Goal: Information Seeking & Learning: Learn about a topic

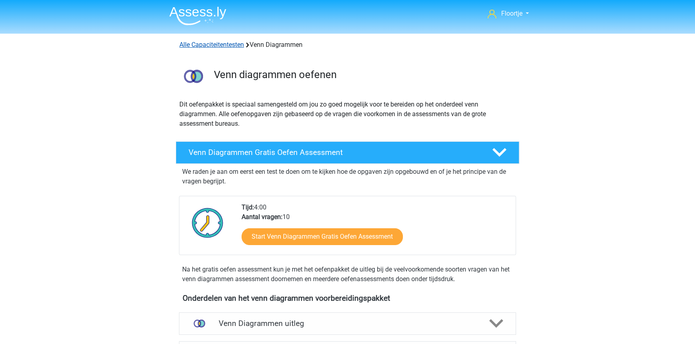
click at [204, 45] on link "Alle Capaciteitentesten" at bounding box center [211, 45] width 65 height 8
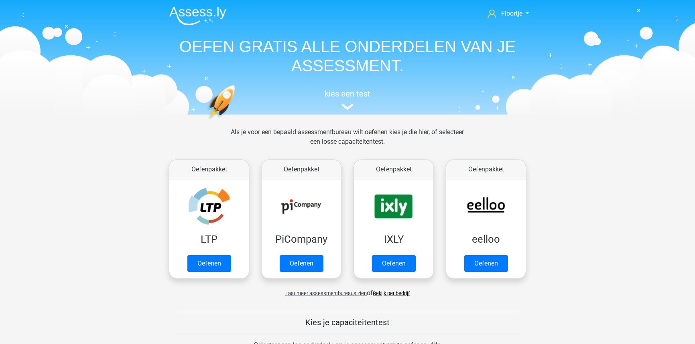
scroll to position [340, 0]
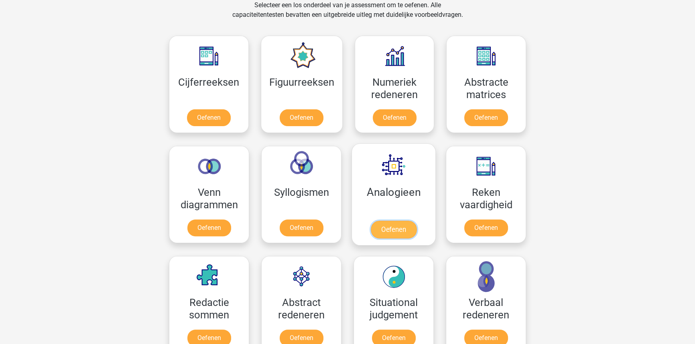
click at [397, 227] on link "Oefenen" at bounding box center [394, 230] width 46 height 18
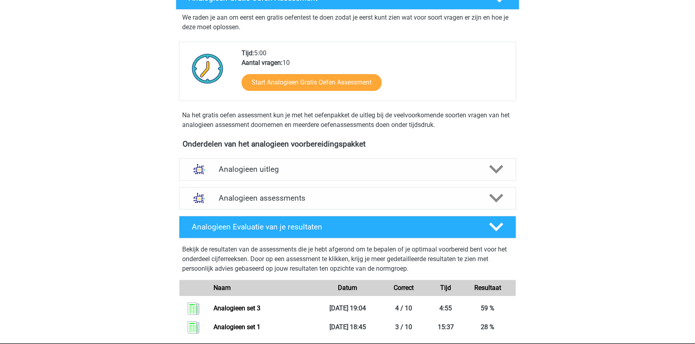
scroll to position [146, 0]
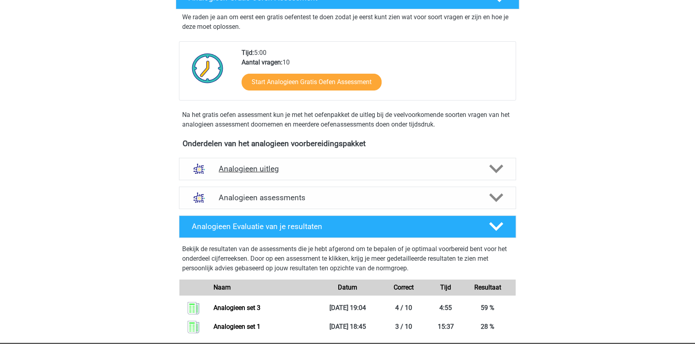
click at [337, 171] on h4 "Analogieen uitleg" at bounding box center [347, 168] width 257 height 9
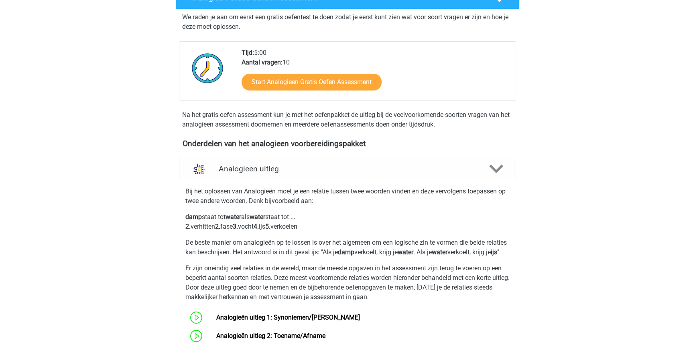
click at [337, 171] on h4 "Analogieen uitleg" at bounding box center [347, 168] width 257 height 9
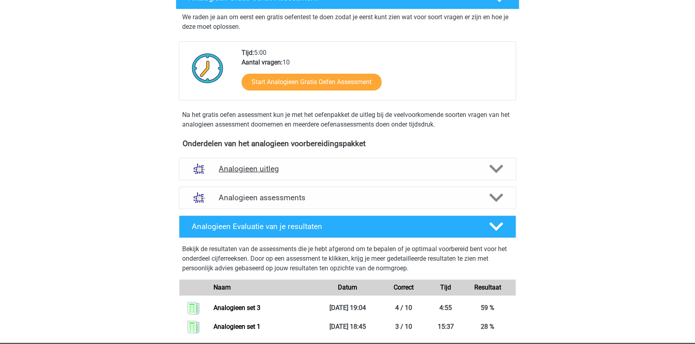
click at [320, 168] on h4 "Analogieen uitleg" at bounding box center [347, 168] width 257 height 9
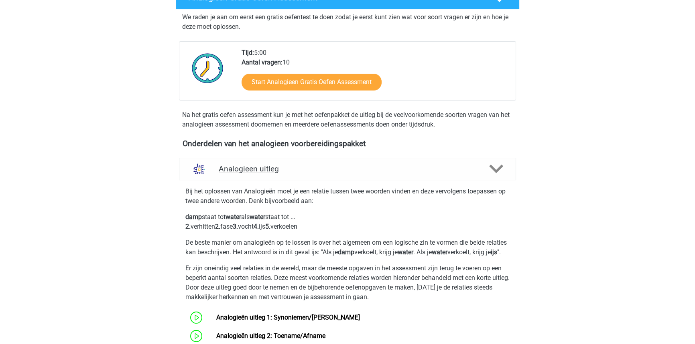
click at [320, 168] on h4 "Analogieen uitleg" at bounding box center [347, 168] width 257 height 9
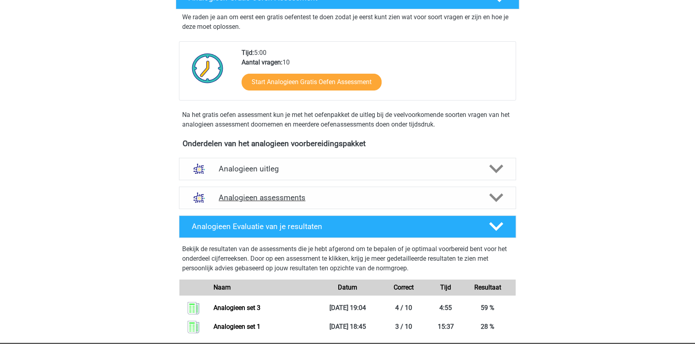
click at [322, 195] on h4 "Analogieen assessments" at bounding box center [347, 197] width 257 height 9
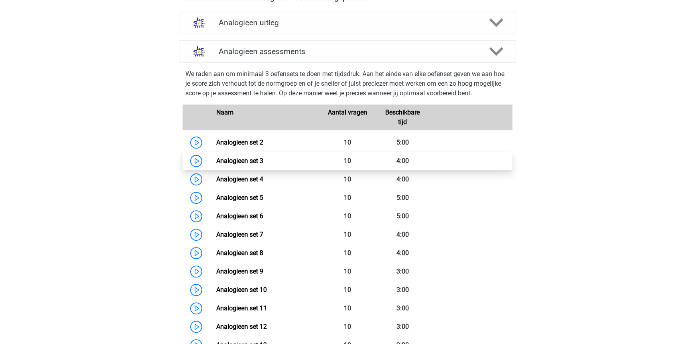
scroll to position [292, 0]
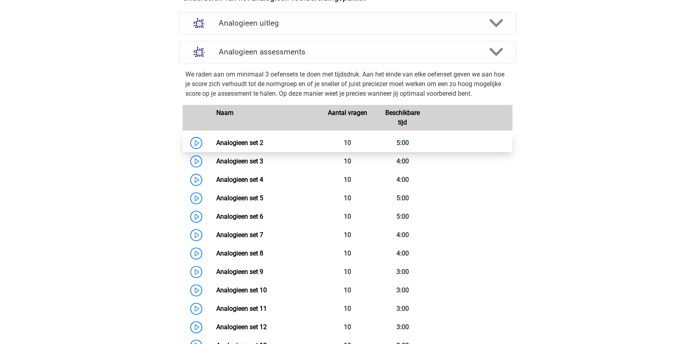
click at [263, 147] on link "Analogieen set 2" at bounding box center [239, 143] width 47 height 8
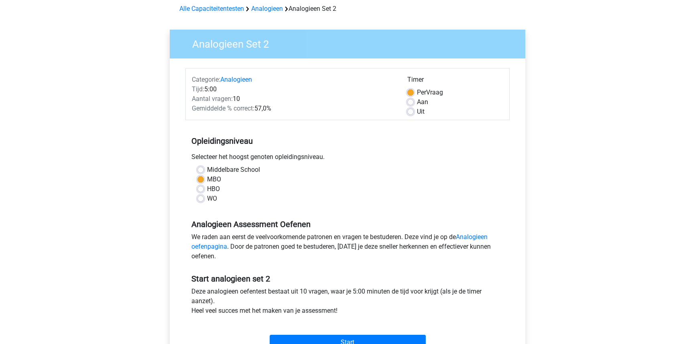
click at [417, 112] on label "Uit" at bounding box center [421, 112] width 8 height 10
click at [411, 112] on input "Uit" at bounding box center [410, 111] width 6 height 8
radio input "true"
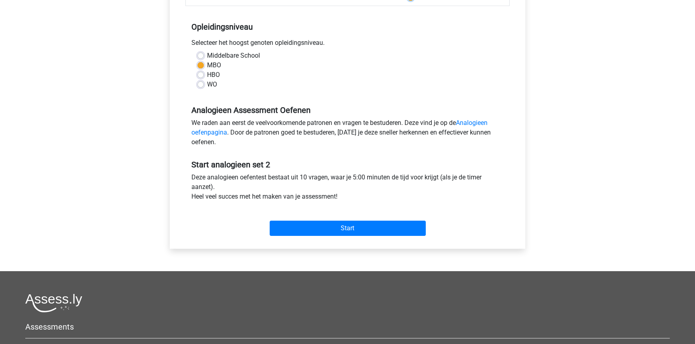
scroll to position [182, 0]
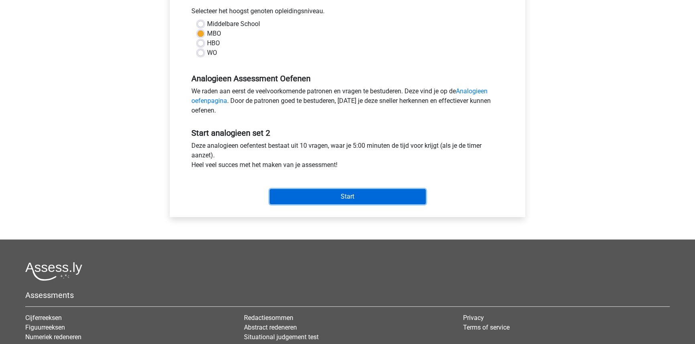
click at [347, 196] on input "Start" at bounding box center [348, 196] width 156 height 15
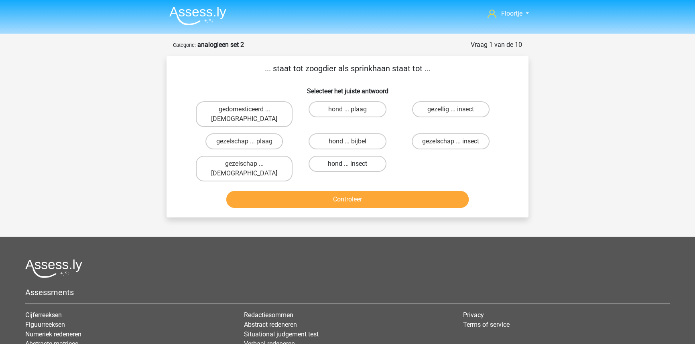
click at [369, 157] on label "hond ... insect" at bounding box center [346, 164] width 77 height 16
click at [353, 164] on input "hond ... insect" at bounding box center [349, 166] width 5 height 5
radio input "true"
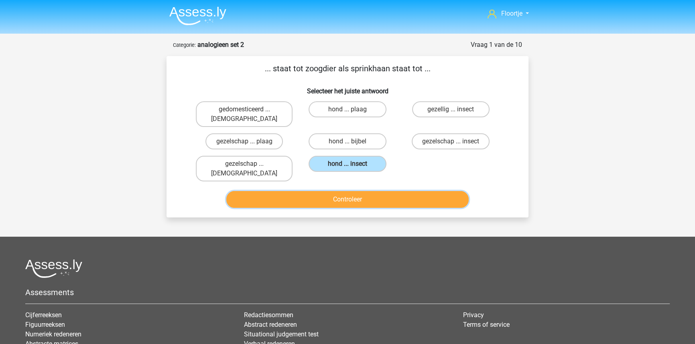
click at [374, 191] on button "Controleer" at bounding box center [347, 199] width 243 height 17
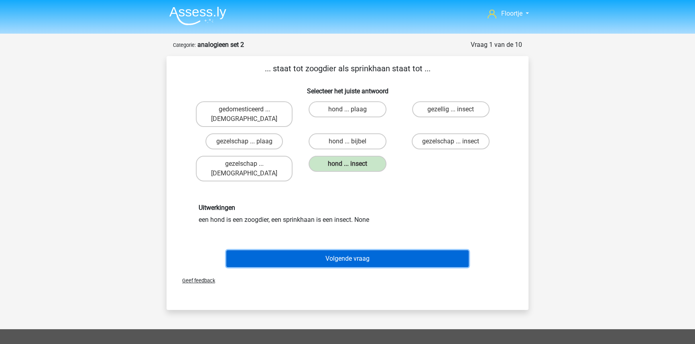
click at [335, 251] on button "Volgende vraag" at bounding box center [347, 259] width 243 height 17
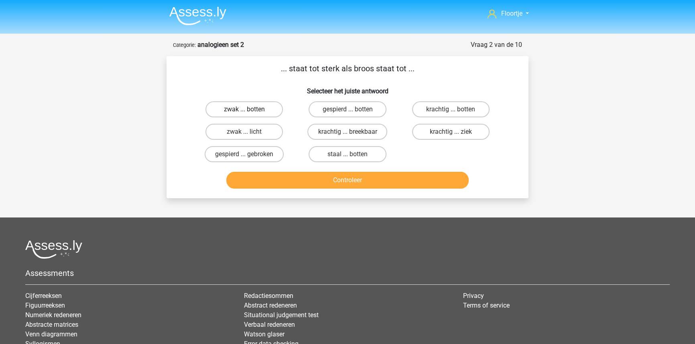
click at [260, 114] on label "zwak ... botten" at bounding box center [243, 109] width 77 height 16
click at [249, 114] on input "zwak ... botten" at bounding box center [246, 111] width 5 height 5
radio input "true"
click at [284, 178] on button "Controleer" at bounding box center [347, 180] width 243 height 17
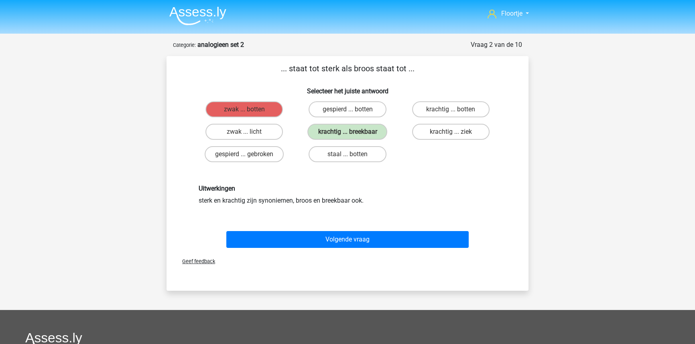
click at [234, 142] on div "zwak ... licht" at bounding box center [244, 132] width 103 height 22
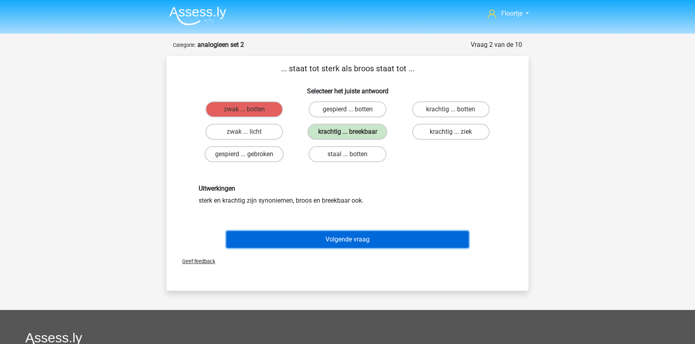
click at [299, 245] on button "Volgende vraag" at bounding box center [347, 239] width 243 height 17
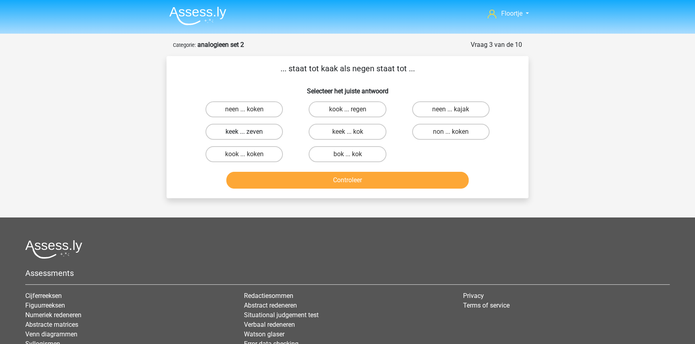
click at [250, 132] on label "keek ... zeven" at bounding box center [243, 132] width 77 height 16
click at [249, 132] on input "keek ... zeven" at bounding box center [246, 134] width 5 height 5
radio input "true"
click at [302, 181] on button "Controleer" at bounding box center [347, 180] width 243 height 17
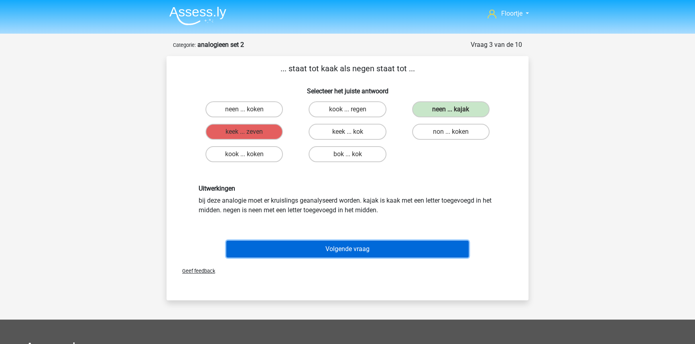
click at [417, 242] on button "Volgende vraag" at bounding box center [347, 249] width 243 height 17
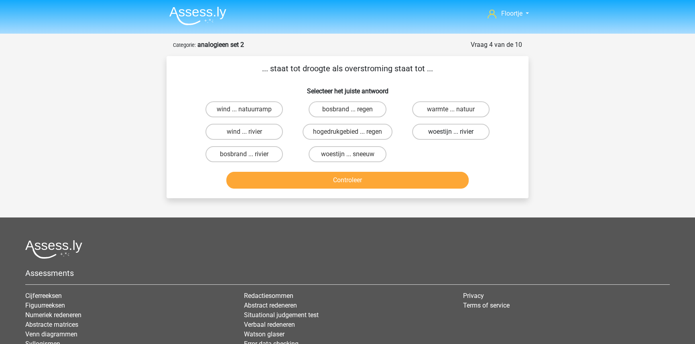
click at [468, 133] on label "woestijn ... rivier" at bounding box center [450, 132] width 77 height 16
click at [456, 133] on input "woestijn ... rivier" at bounding box center [452, 134] width 5 height 5
radio input "true"
click at [233, 109] on label "wind ... natuurramp" at bounding box center [243, 109] width 77 height 16
click at [244, 109] on input "wind ... natuurramp" at bounding box center [246, 111] width 5 height 5
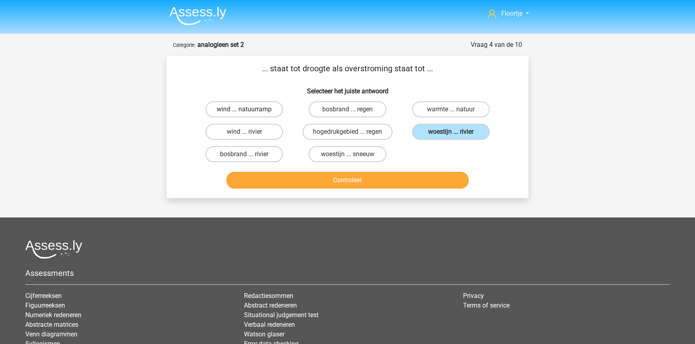
radio input "true"
click at [438, 129] on label "woestijn ... rivier" at bounding box center [450, 132] width 77 height 16
click at [450, 132] on input "woestijn ... rivier" at bounding box center [452, 134] width 5 height 5
radio input "true"
click at [227, 105] on label "wind ... natuurramp" at bounding box center [243, 109] width 77 height 16
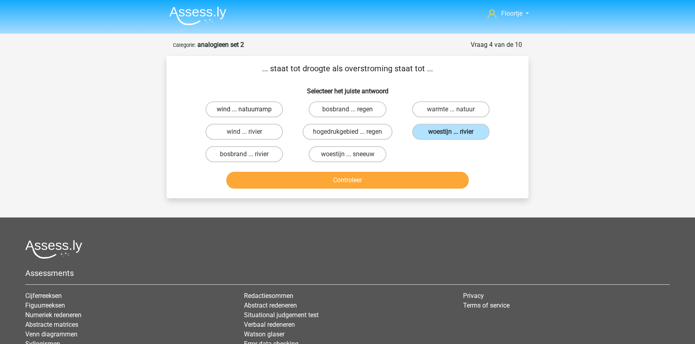
click at [244, 109] on input "wind ... natuurramp" at bounding box center [246, 111] width 5 height 5
radio input "true"
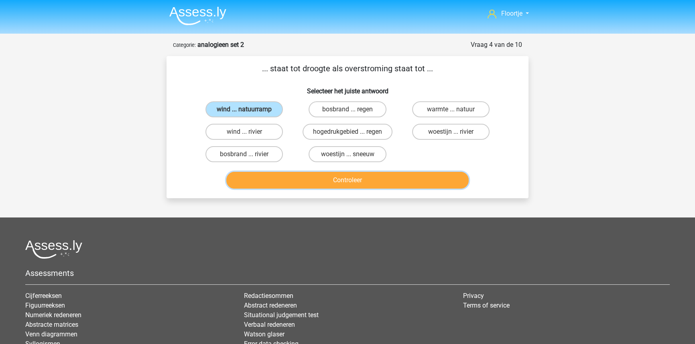
click at [347, 180] on button "Controleer" at bounding box center [347, 180] width 243 height 17
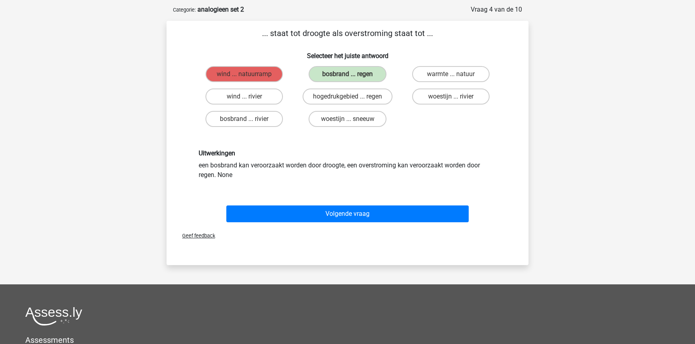
scroll to position [36, 0]
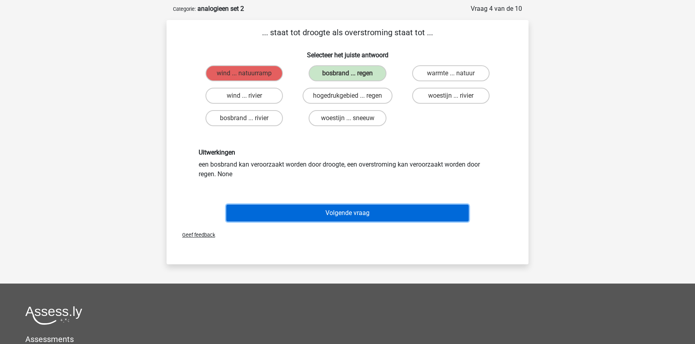
click at [250, 210] on button "Volgende vraag" at bounding box center [347, 213] width 243 height 17
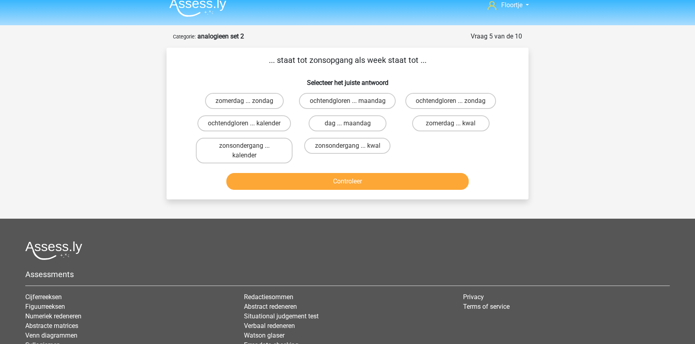
scroll to position [0, 0]
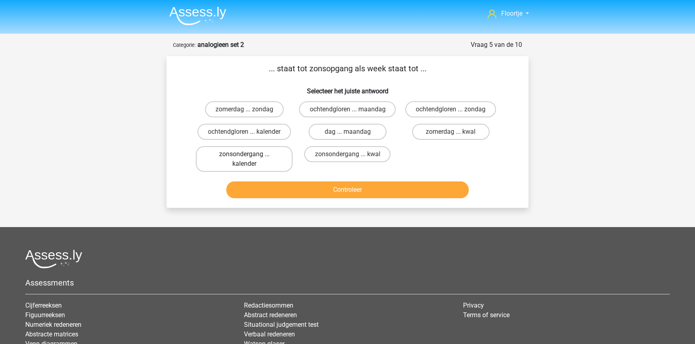
click at [255, 170] on label "zonsondergang ... kalender" at bounding box center [244, 159] width 97 height 26
click at [249, 160] on input "zonsondergang ... kalender" at bounding box center [246, 156] width 5 height 5
radio input "true"
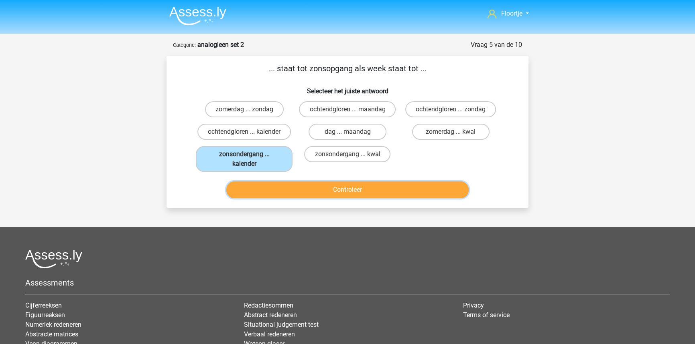
click at [265, 199] on button "Controleer" at bounding box center [347, 190] width 243 height 17
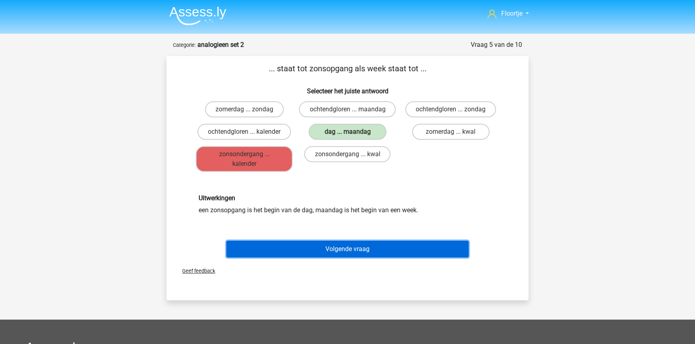
click at [384, 258] on button "Volgende vraag" at bounding box center [347, 249] width 243 height 17
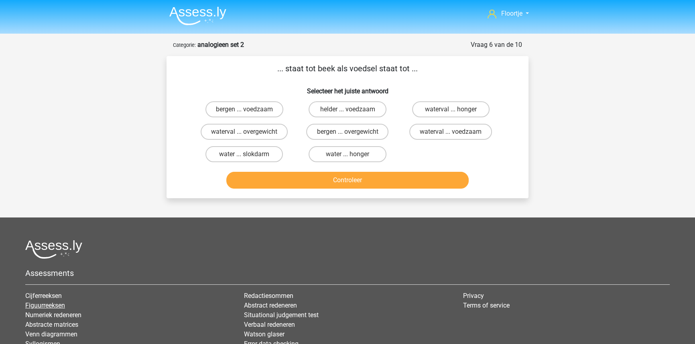
click at [32, 304] on link "Figuurreeksen" at bounding box center [45, 306] width 40 height 8
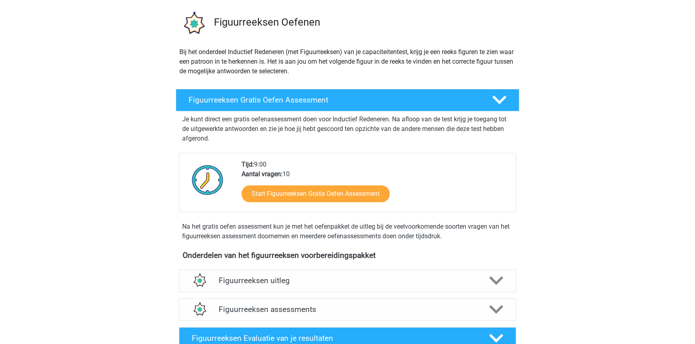
scroll to position [36, 0]
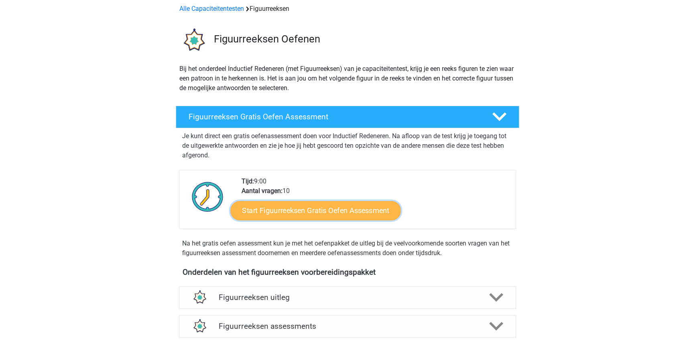
click at [367, 205] on link "Start Figuurreeksen Gratis Oefen Assessment" at bounding box center [316, 210] width 170 height 19
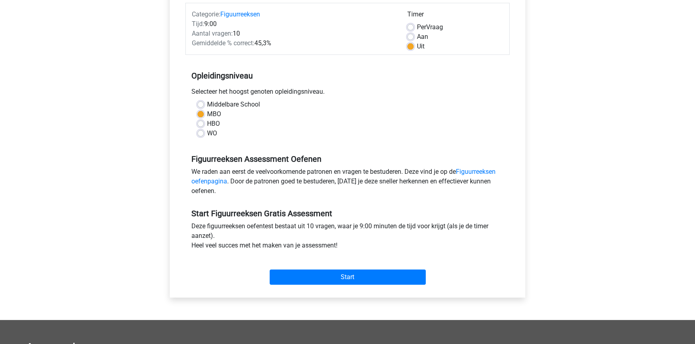
scroll to position [109, 0]
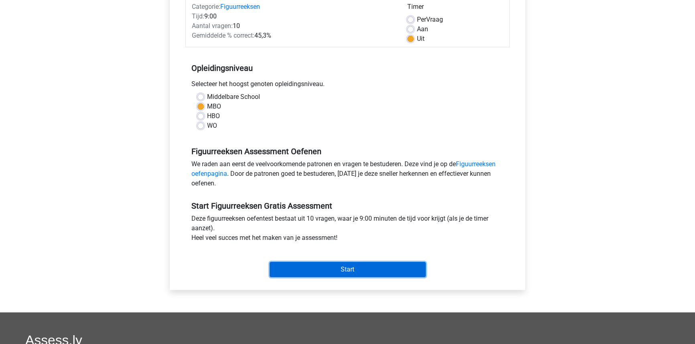
click at [358, 265] on input "Start" at bounding box center [348, 269] width 156 height 15
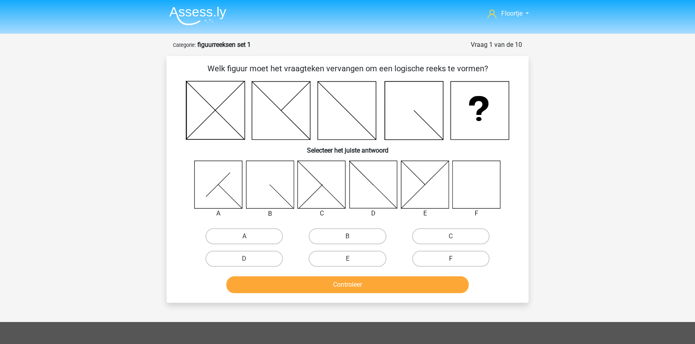
click at [457, 259] on label "F" at bounding box center [450, 259] width 77 height 16
click at [456, 259] on input "F" at bounding box center [452, 261] width 5 height 5
radio input "true"
click at [423, 282] on button "Controleer" at bounding box center [347, 285] width 243 height 17
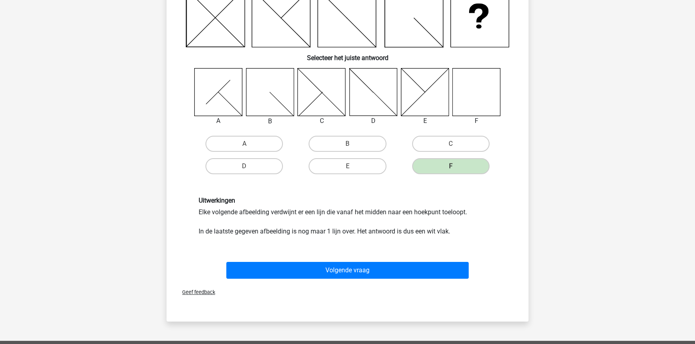
scroll to position [109, 0]
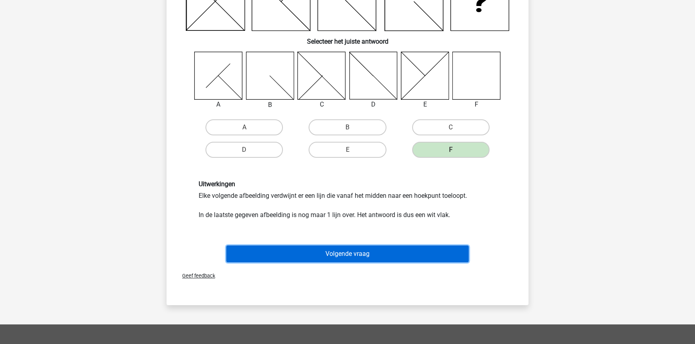
click at [366, 254] on button "Volgende vraag" at bounding box center [347, 254] width 243 height 17
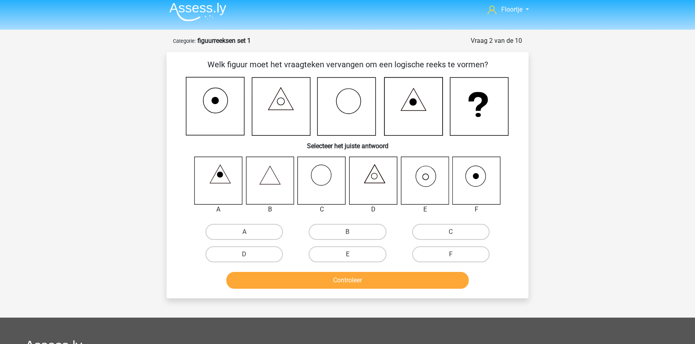
scroll to position [0, 0]
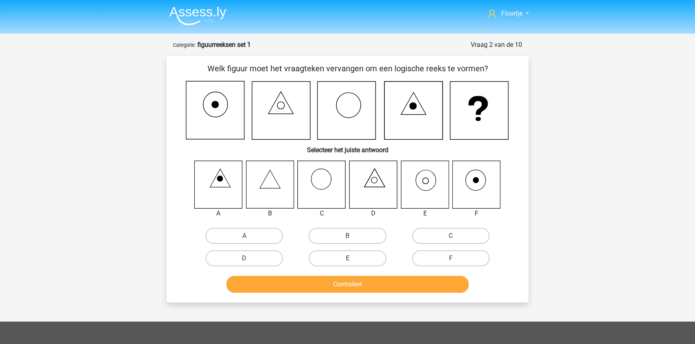
click at [385, 256] on label "E" at bounding box center [346, 259] width 77 height 16
click at [353, 259] on input "E" at bounding box center [349, 261] width 5 height 5
radio input "true"
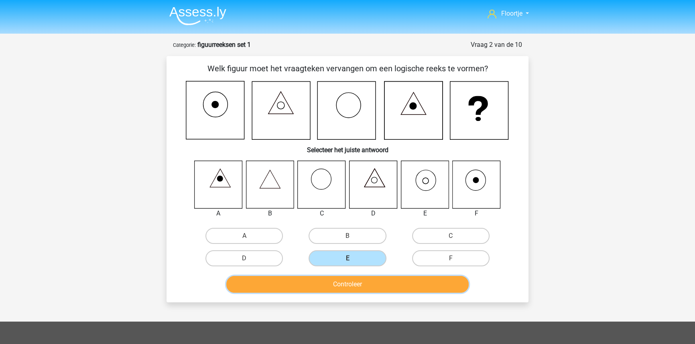
click at [413, 288] on button "Controleer" at bounding box center [347, 284] width 243 height 17
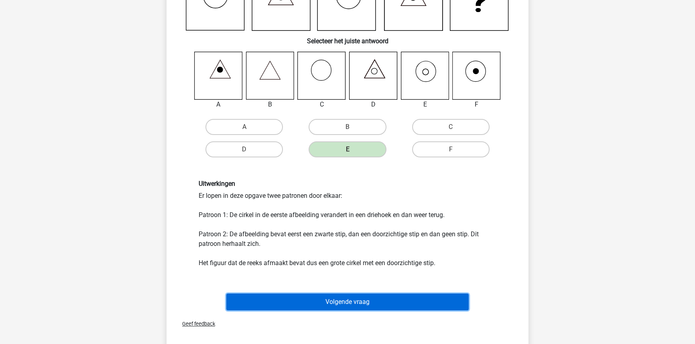
click at [413, 295] on button "Volgende vraag" at bounding box center [347, 302] width 243 height 17
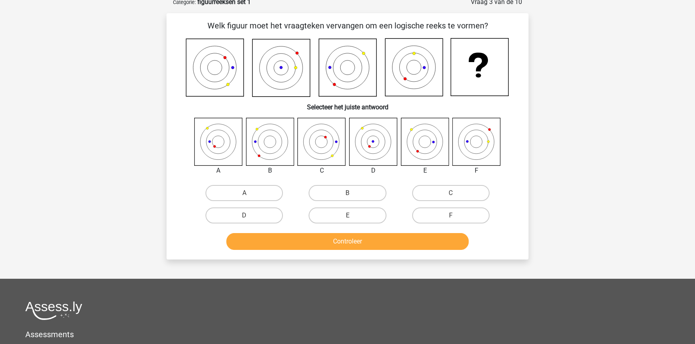
scroll to position [40, 0]
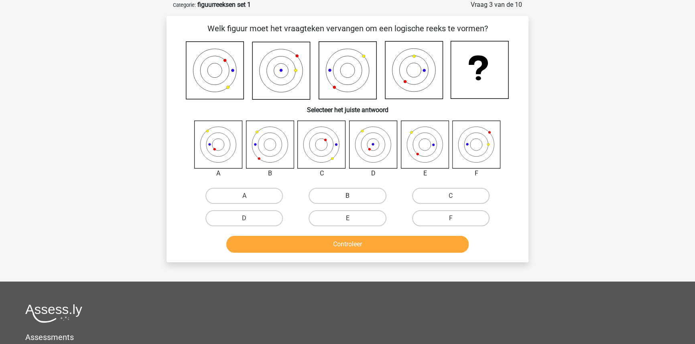
click at [332, 199] on label "B" at bounding box center [346, 196] width 77 height 16
click at [347, 199] on input "B" at bounding box center [349, 198] width 5 height 5
radio input "true"
click at [409, 248] on button "Controleer" at bounding box center [347, 244] width 243 height 17
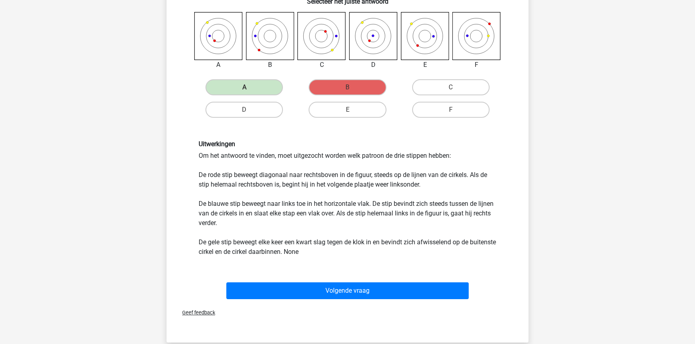
scroll to position [149, 0]
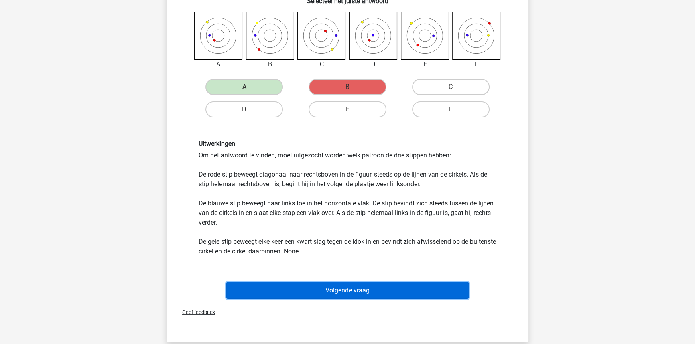
click at [301, 285] on button "Volgende vraag" at bounding box center [347, 290] width 243 height 17
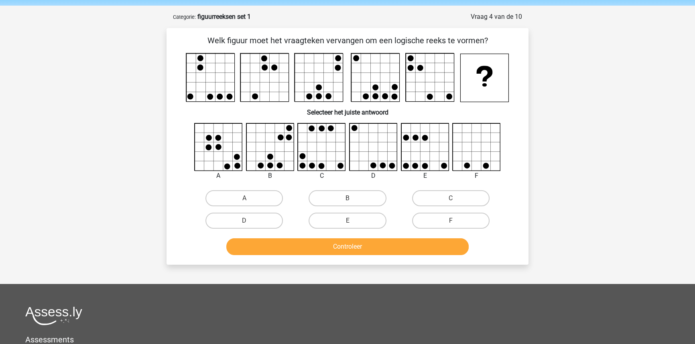
scroll to position [0, 0]
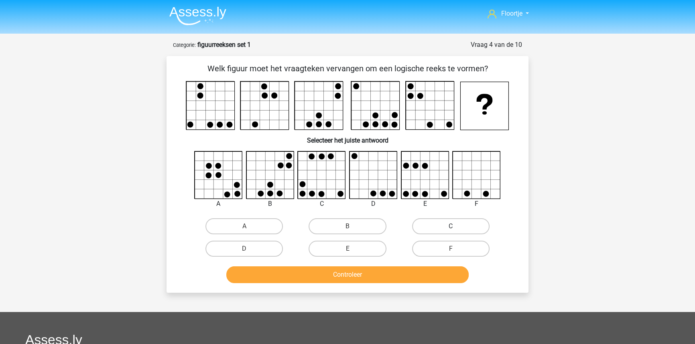
click at [435, 225] on label "C" at bounding box center [450, 227] width 77 height 16
click at [450, 227] on input "C" at bounding box center [452, 229] width 5 height 5
radio input "true"
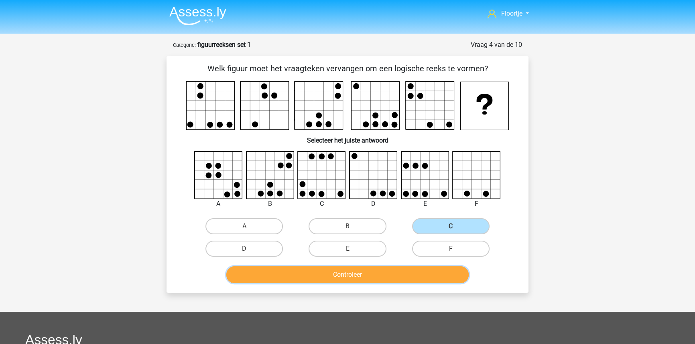
click at [416, 267] on button "Controleer" at bounding box center [347, 275] width 243 height 17
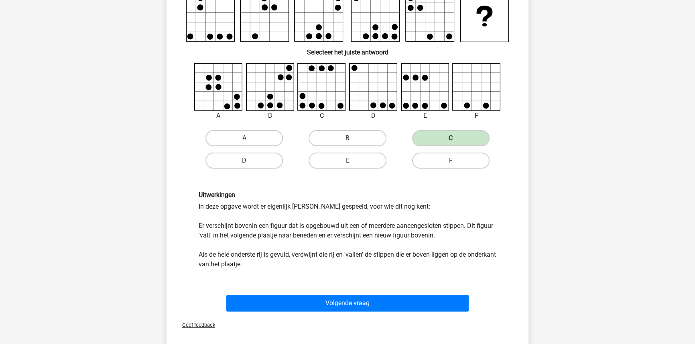
scroll to position [109, 0]
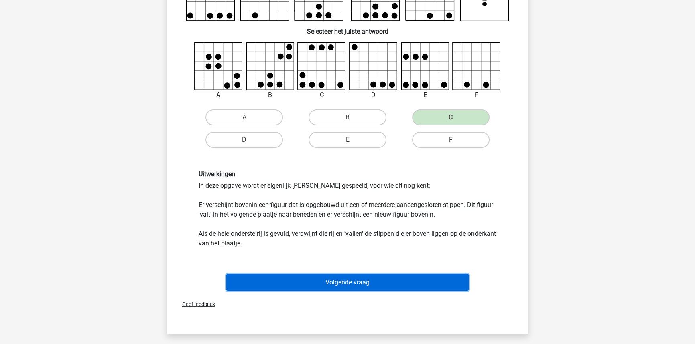
click at [402, 287] on button "Volgende vraag" at bounding box center [347, 282] width 243 height 17
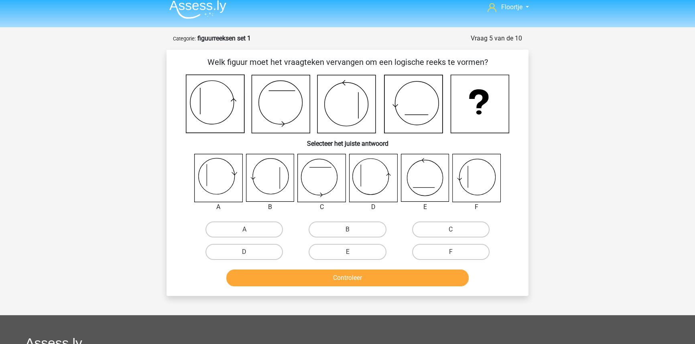
scroll to position [0, 0]
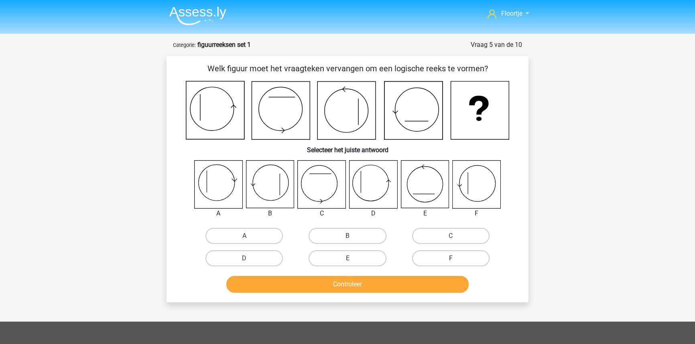
click at [458, 262] on label "F" at bounding box center [450, 259] width 77 height 16
click at [456, 262] on input "F" at bounding box center [452, 261] width 5 height 5
radio input "true"
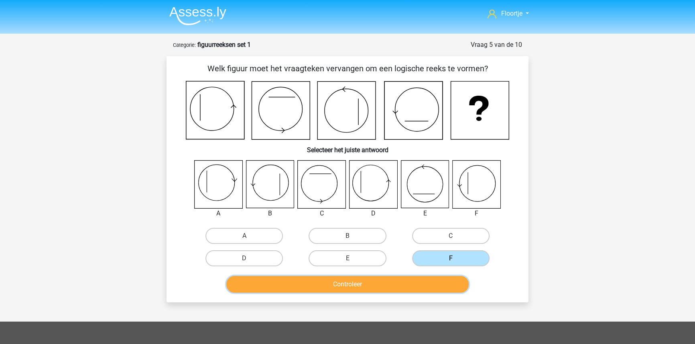
click at [442, 278] on button "Controleer" at bounding box center [347, 284] width 243 height 17
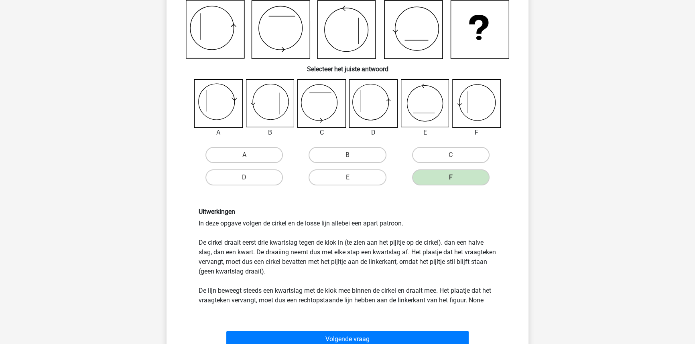
scroll to position [109, 0]
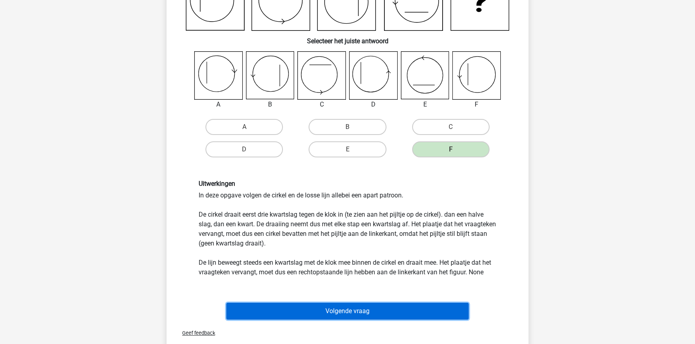
click at [440, 310] on button "Volgende vraag" at bounding box center [347, 311] width 243 height 17
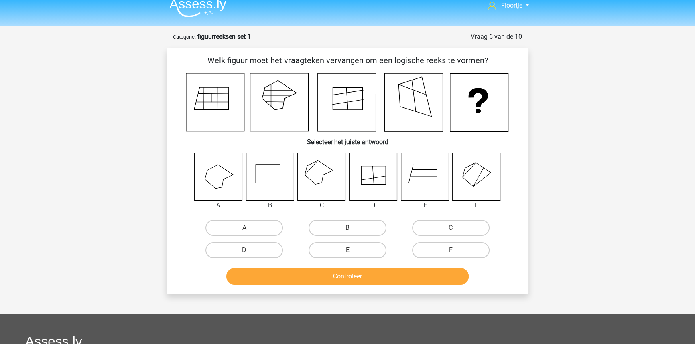
scroll to position [0, 0]
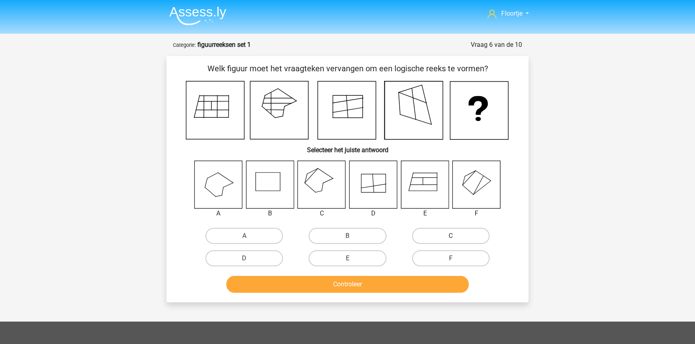
click at [442, 237] on label "C" at bounding box center [450, 236] width 77 height 16
click at [450, 237] on input "C" at bounding box center [452, 238] width 5 height 5
radio input "true"
click at [415, 283] on button "Controleer" at bounding box center [347, 284] width 243 height 17
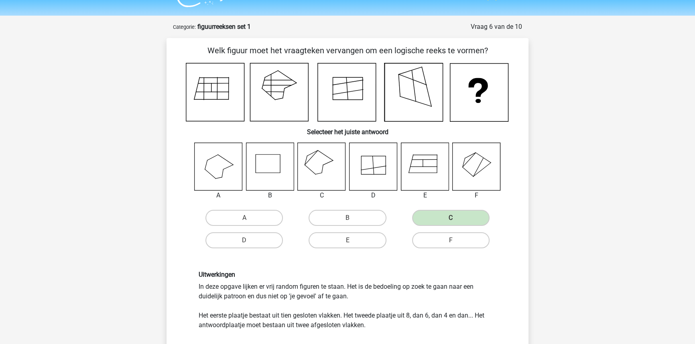
scroll to position [73, 0]
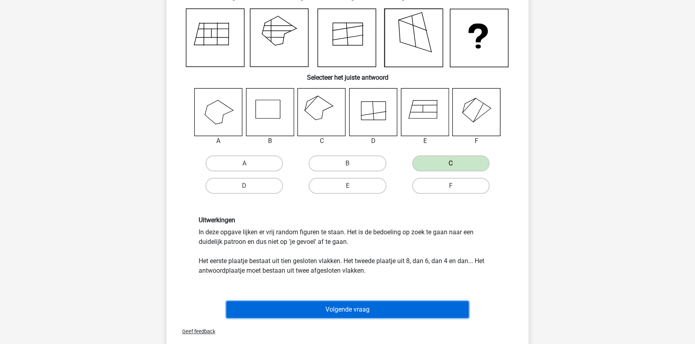
click at [400, 306] on button "Volgende vraag" at bounding box center [347, 310] width 243 height 17
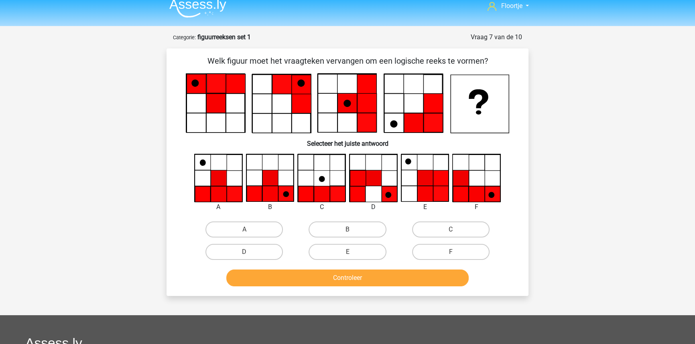
scroll to position [0, 0]
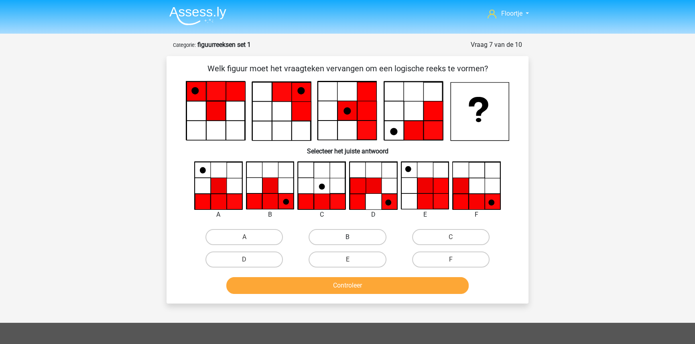
click at [341, 235] on label "B" at bounding box center [346, 237] width 77 height 16
click at [347, 237] on input "B" at bounding box center [349, 239] width 5 height 5
radio input "true"
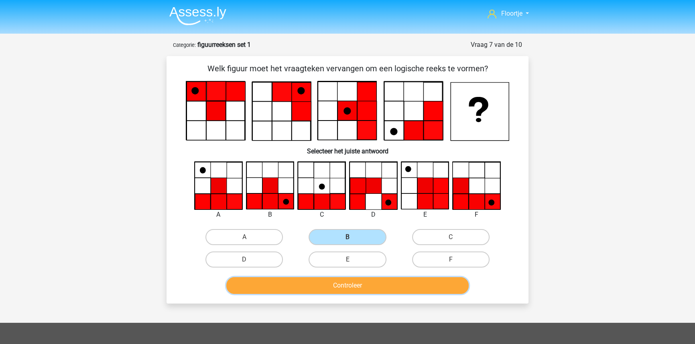
click at [435, 288] on button "Controleer" at bounding box center [347, 286] width 243 height 17
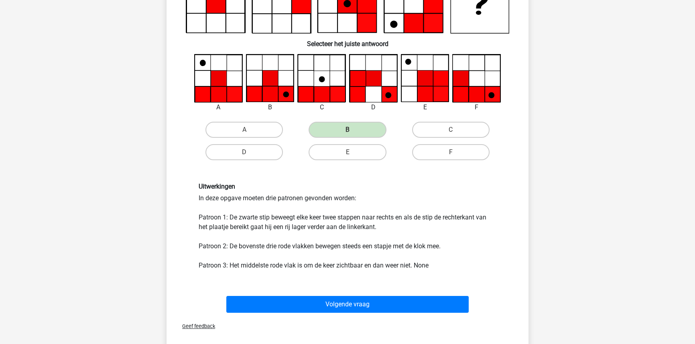
scroll to position [109, 0]
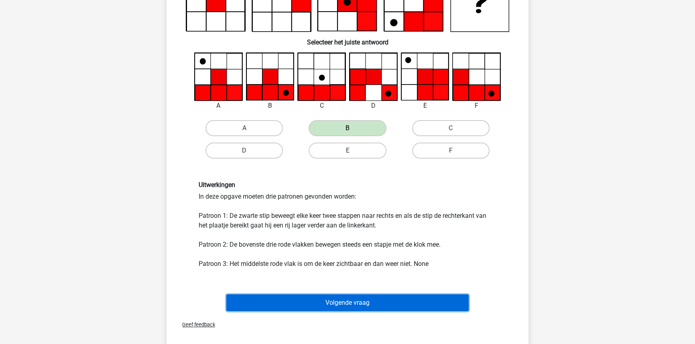
click at [335, 303] on button "Volgende vraag" at bounding box center [347, 303] width 243 height 17
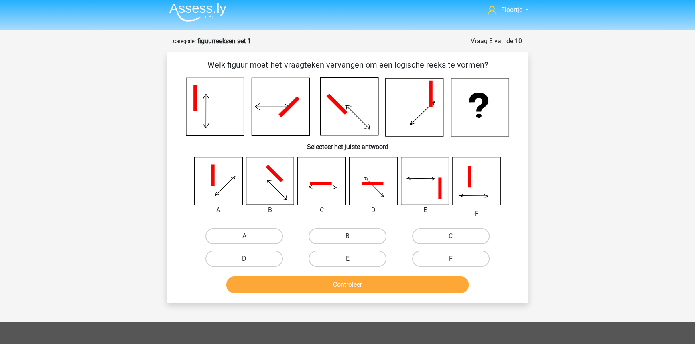
scroll to position [0, 0]
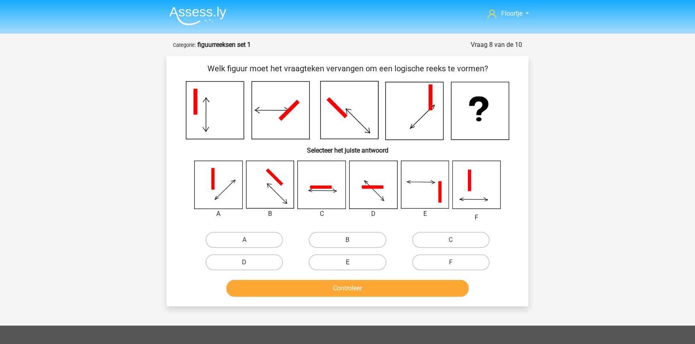
click at [377, 261] on label "E" at bounding box center [346, 263] width 77 height 16
click at [353, 263] on input "E" at bounding box center [349, 265] width 5 height 5
radio input "true"
click at [384, 286] on button "Controleer" at bounding box center [347, 288] width 243 height 17
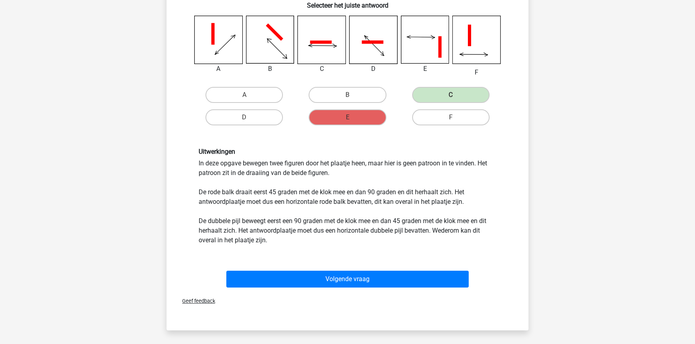
scroll to position [146, 0]
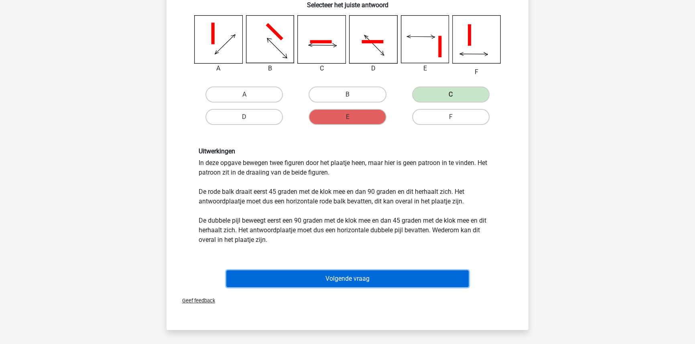
click at [324, 272] on button "Volgende vraag" at bounding box center [347, 279] width 243 height 17
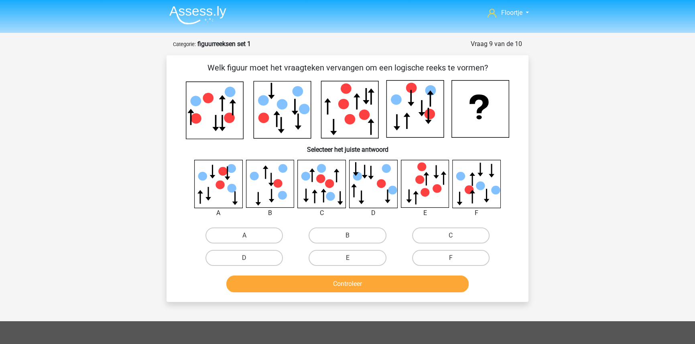
scroll to position [0, 0]
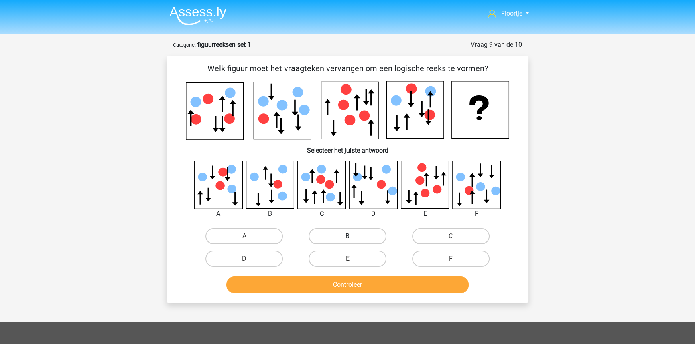
click at [323, 235] on label "B" at bounding box center [346, 237] width 77 height 16
click at [347, 237] on input "B" at bounding box center [349, 239] width 5 height 5
radio input "true"
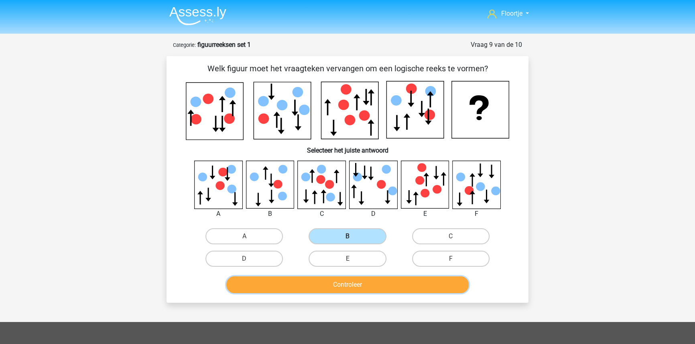
click at [321, 289] on button "Controleer" at bounding box center [347, 285] width 243 height 17
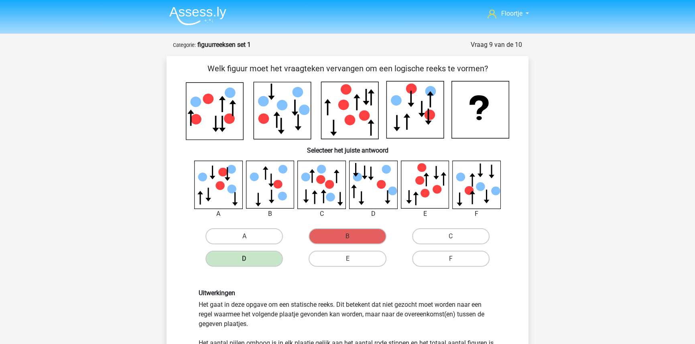
drag, startPoint x: 199, startPoint y: 100, endPoint x: 531, endPoint y: 124, distance: 332.5
click at [531, 124] on div "Vraag 9 van de 10 Categorie: figuurreeksen set 1 Welk figuur moet het vraagteke…" at bounding box center [347, 241] width 375 height 403
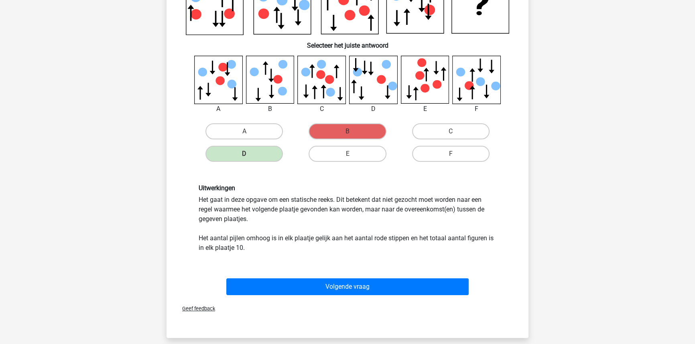
scroll to position [182, 0]
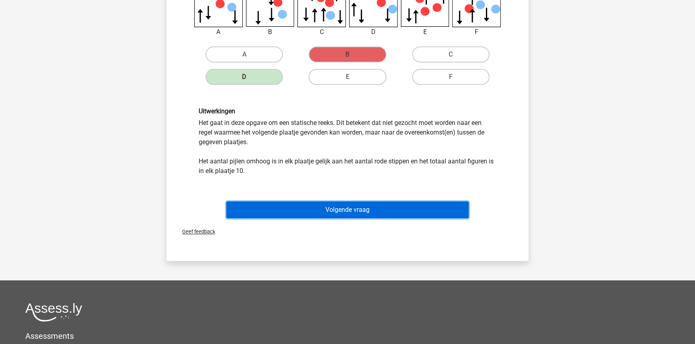
click at [416, 214] on button "Volgende vraag" at bounding box center [347, 210] width 243 height 17
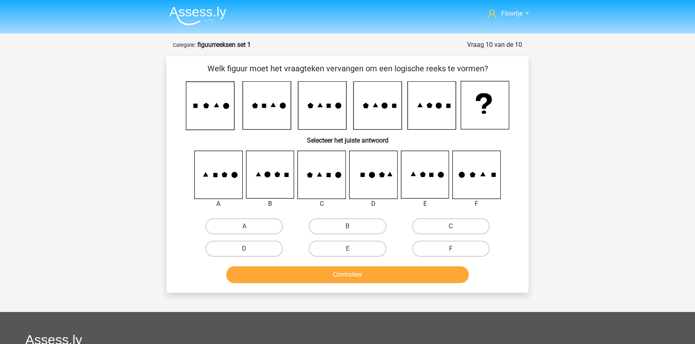
scroll to position [8, 0]
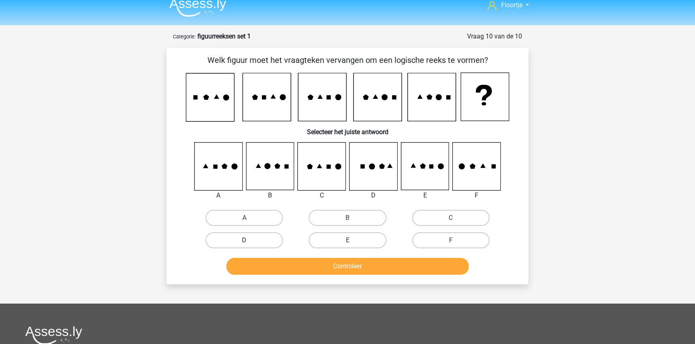
click at [224, 246] on label "D" at bounding box center [243, 241] width 77 height 16
click at [244, 246] on input "D" at bounding box center [246, 243] width 5 height 5
radio input "true"
click at [316, 268] on button "Controleer" at bounding box center [347, 266] width 243 height 17
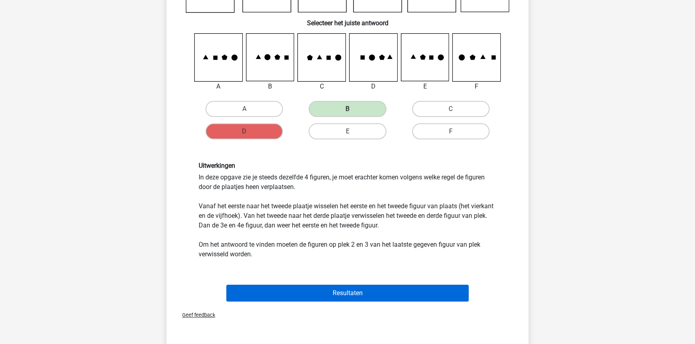
scroll to position [118, 0]
click at [281, 292] on button "Resultaten" at bounding box center [347, 293] width 243 height 17
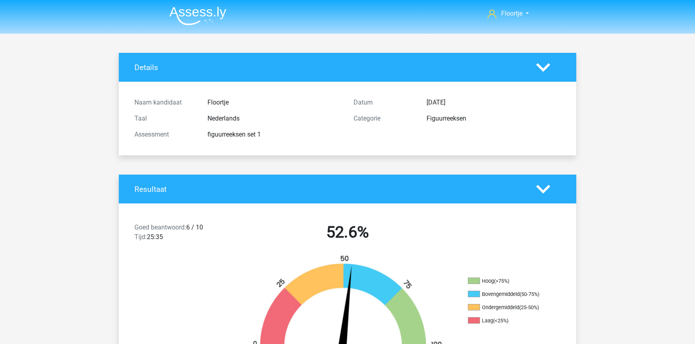
click at [192, 18] on img at bounding box center [197, 15] width 57 height 19
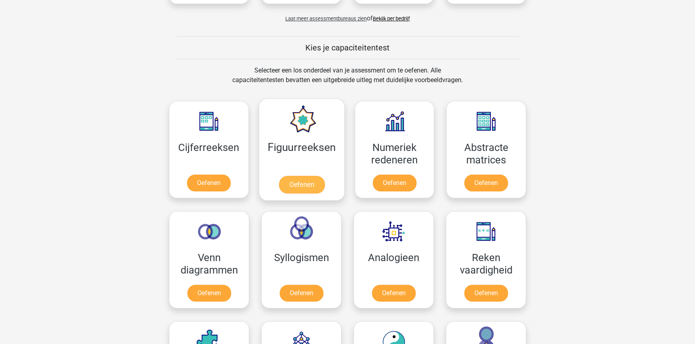
scroll to position [292, 0]
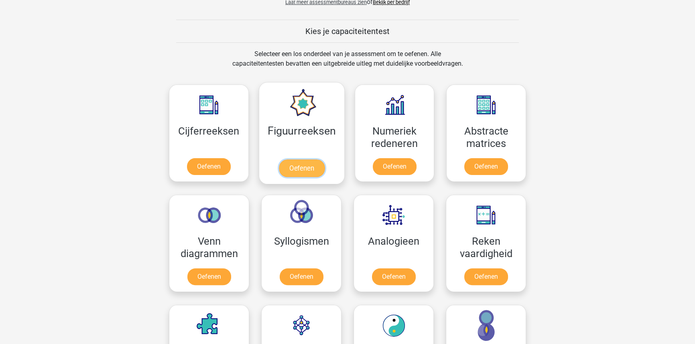
click at [324, 160] on link "Oefenen" at bounding box center [301, 169] width 46 height 18
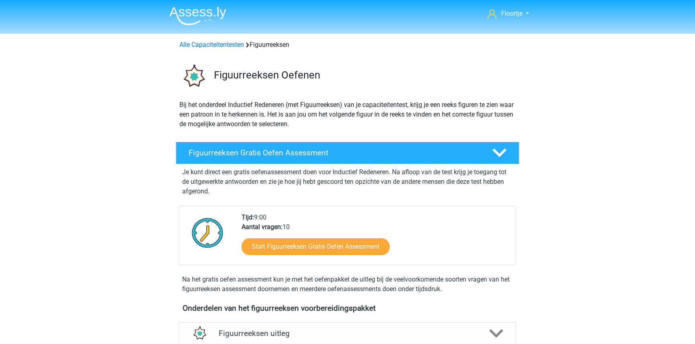
drag, startPoint x: 532, startPoint y: 168, endPoint x: 527, endPoint y: 108, distance: 60.0
